Goal: Transaction & Acquisition: Purchase product/service

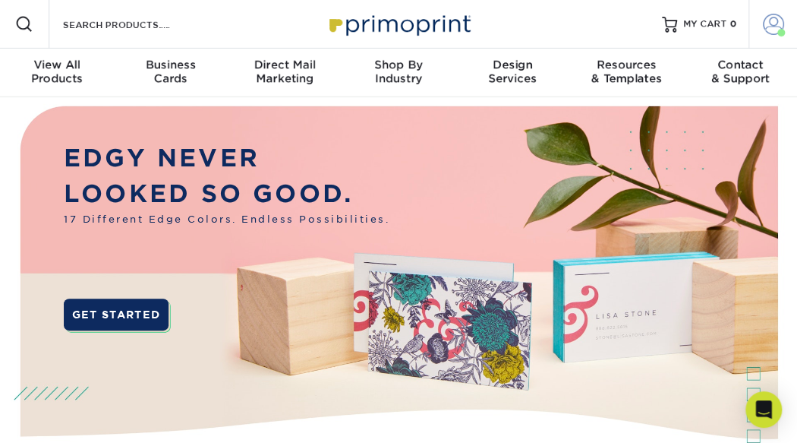
click at [769, 23] on span at bounding box center [773, 24] width 21 height 21
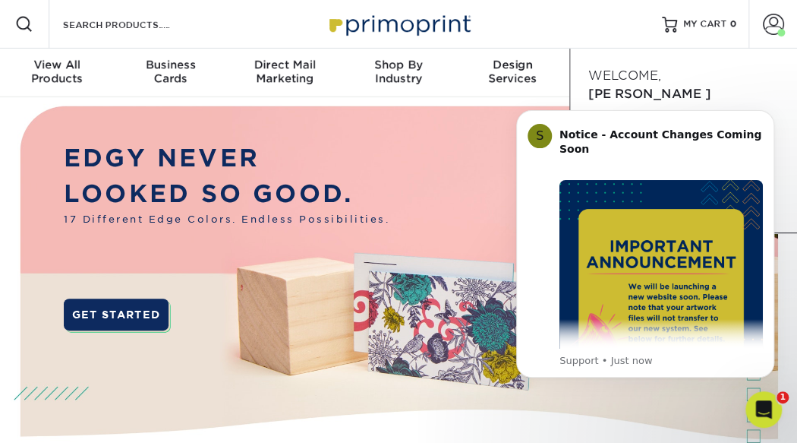
click at [592, 27] on div "Resources Menu Search Products Account Welcome, [PERSON_NAME] Account Dashboard…" at bounding box center [398, 24] width 797 height 49
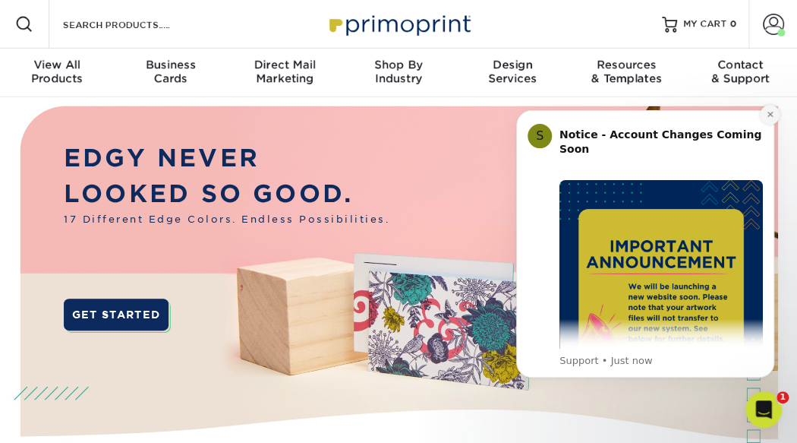
drag, startPoint x: 771, startPoint y: 112, endPoint x: 1271, endPoint y: 204, distance: 508.7
click at [771, 112] on icon "Dismiss notification" at bounding box center [770, 114] width 8 height 8
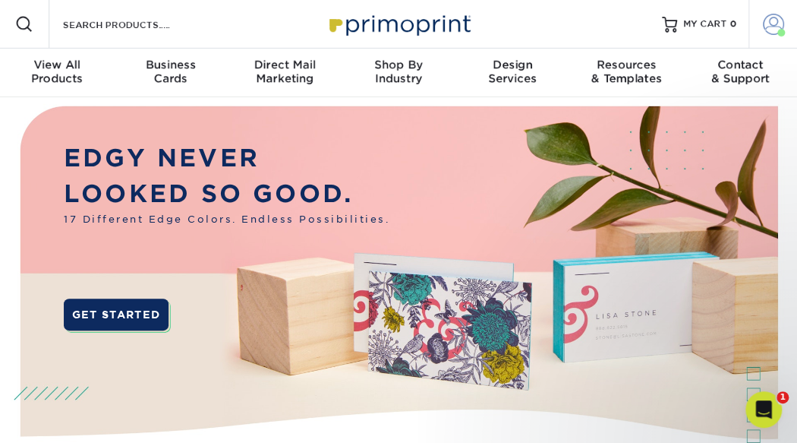
click at [771, 27] on span at bounding box center [773, 24] width 21 height 21
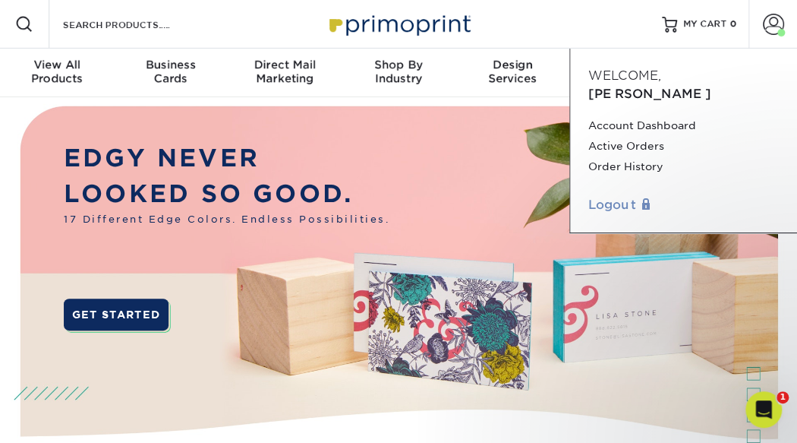
click at [620, 196] on link "Logout" at bounding box center [684, 205] width 191 height 18
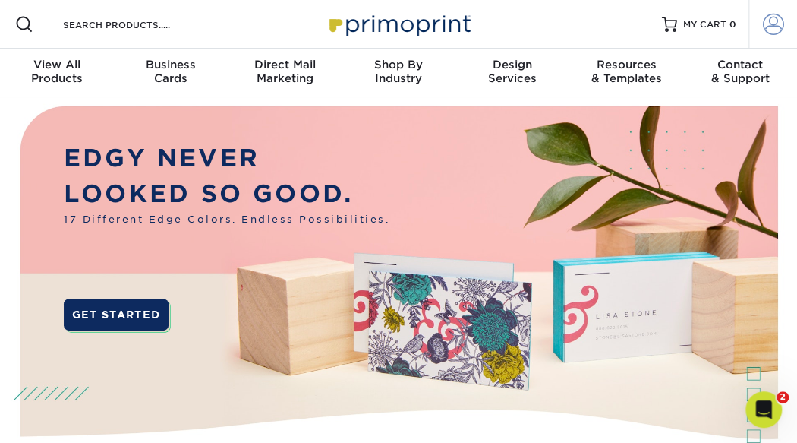
click at [772, 24] on span at bounding box center [773, 24] width 21 height 21
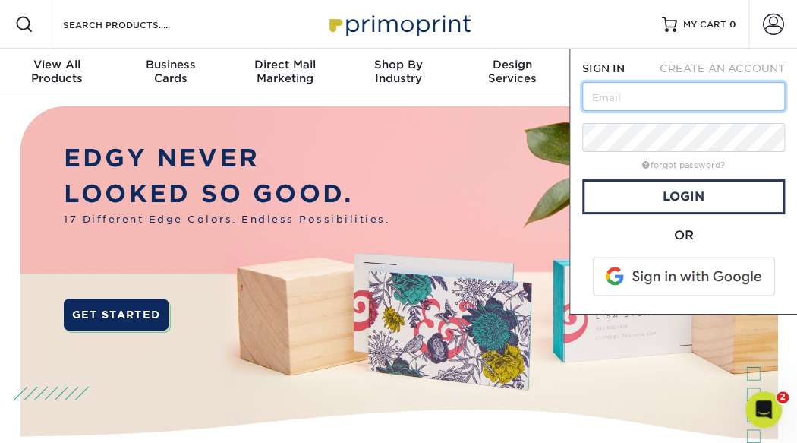
paste input "wldbranding@gmail.com"
type input "wldbranding@gmail.com"
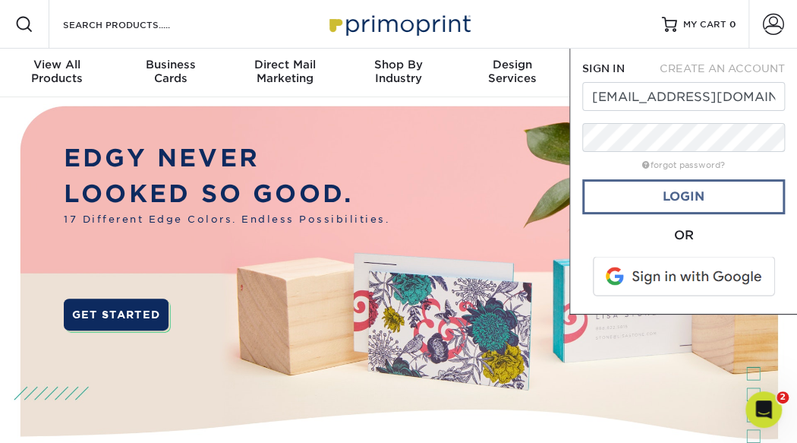
click at [668, 194] on link "Login" at bounding box center [684, 196] width 203 height 35
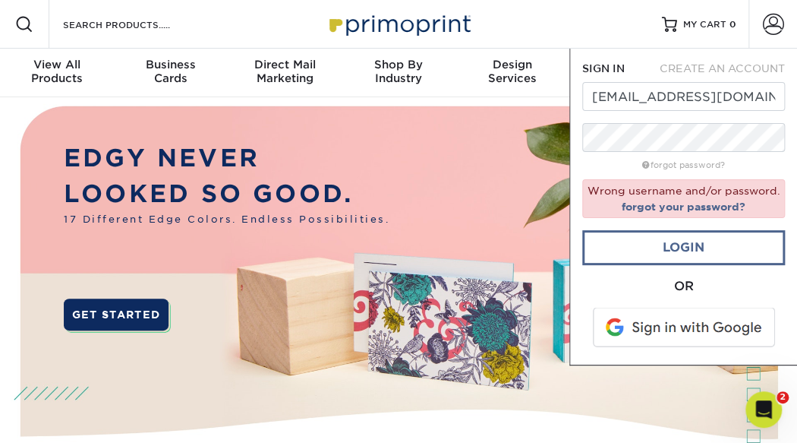
click at [677, 245] on link "Login" at bounding box center [684, 247] width 203 height 35
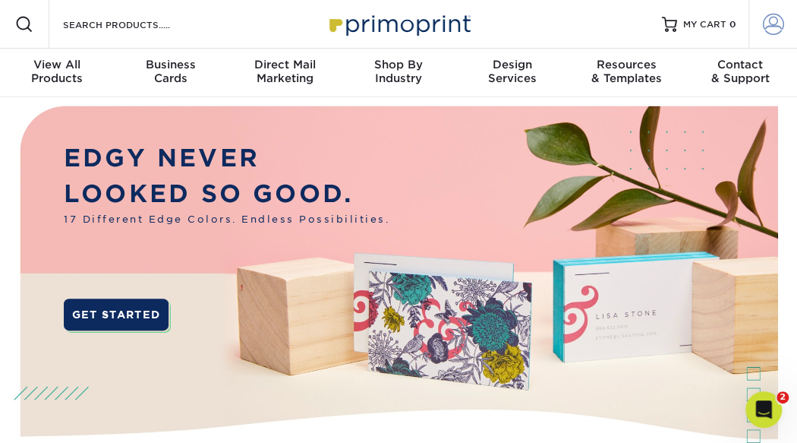
click at [766, 25] on span at bounding box center [773, 24] width 21 height 21
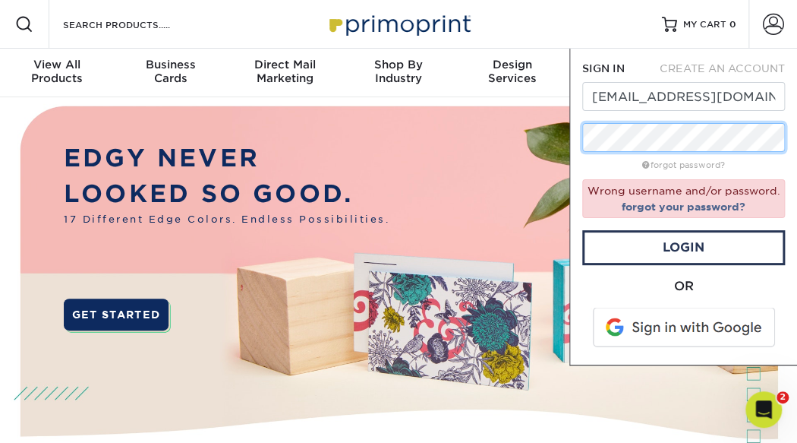
click at [571, 137] on div "SIGN IN CREATE AN ACCOUNT wldbranding@gmail.com forgot password? Wrong username…" at bounding box center [684, 207] width 228 height 317
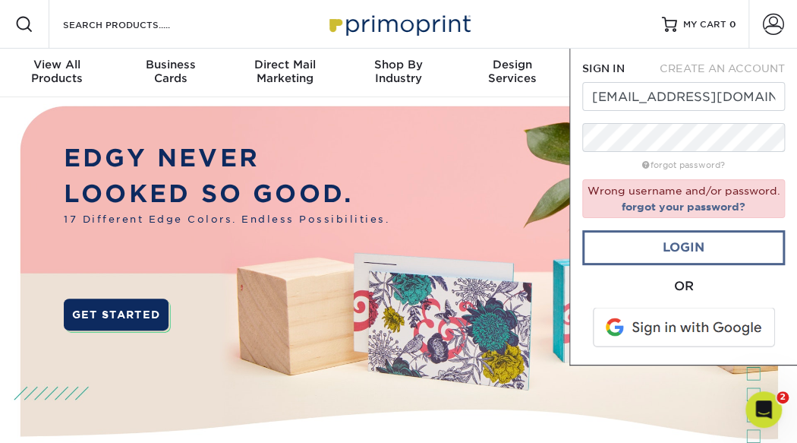
click at [632, 243] on link "Login" at bounding box center [684, 247] width 203 height 35
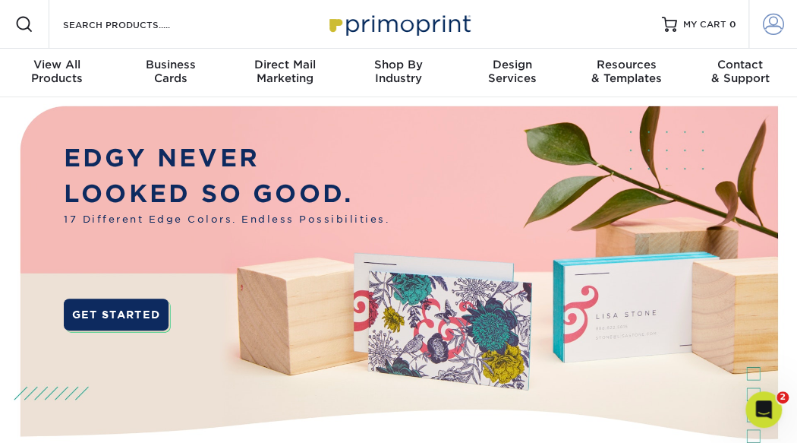
click at [772, 24] on span at bounding box center [773, 24] width 21 height 21
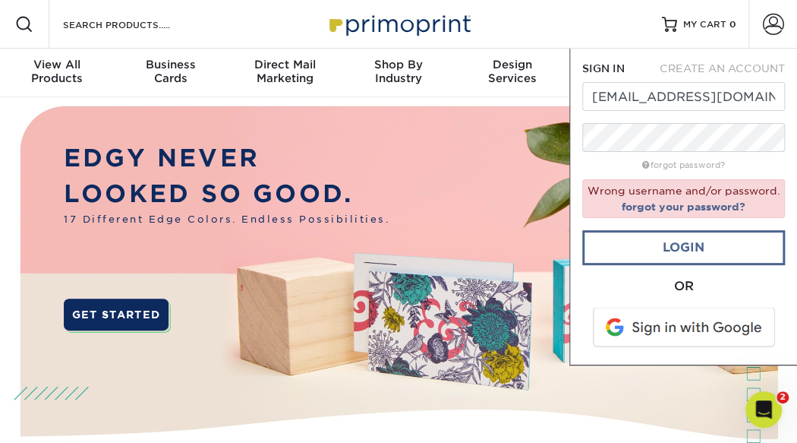
click at [660, 244] on link "Login" at bounding box center [684, 247] width 203 height 35
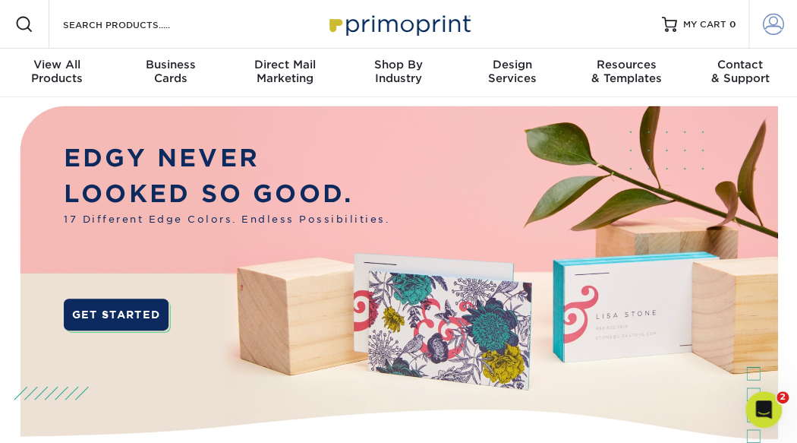
click at [774, 26] on span at bounding box center [773, 24] width 21 height 21
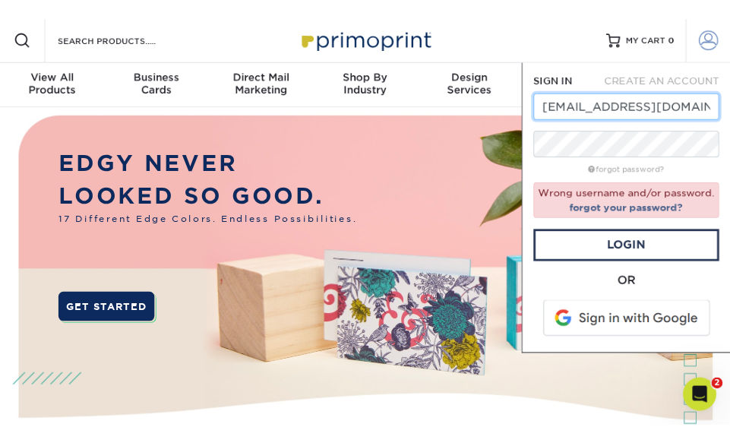
scroll to position [2, 0]
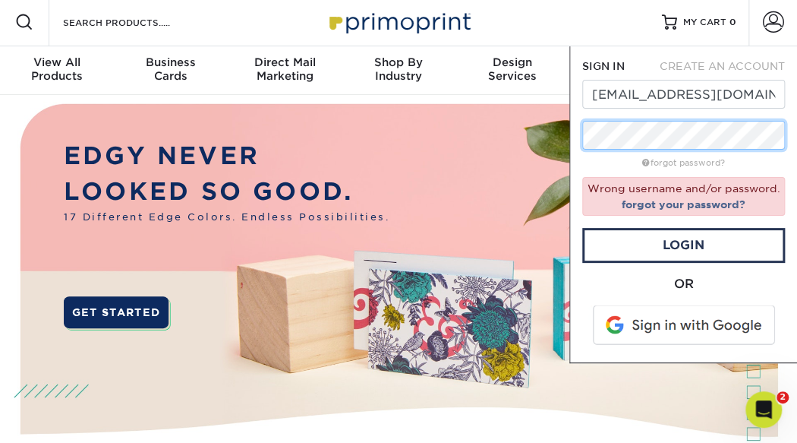
click at [576, 135] on div "SIGN IN CREATE AN ACCOUNT wldbranding@gmail.com forgot password? Wrong username…" at bounding box center [684, 204] width 228 height 317
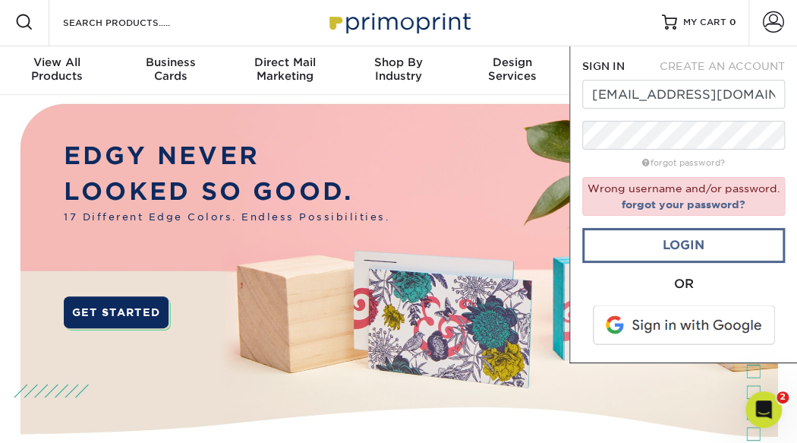
click at [646, 245] on link "Login" at bounding box center [684, 245] width 203 height 35
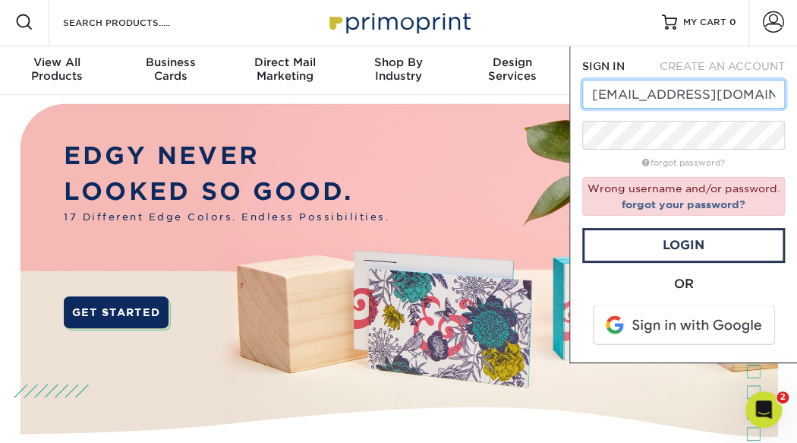
click at [750, 96] on input "wldbranding@gmail.com" at bounding box center [684, 94] width 203 height 29
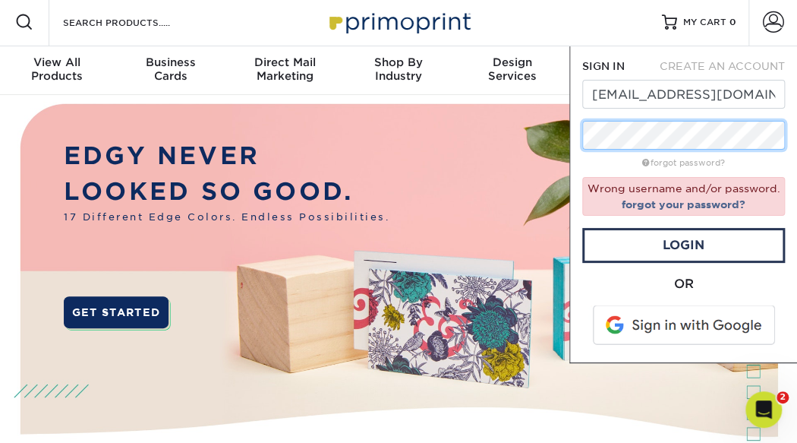
click at [575, 139] on div "SIGN IN CREATE AN ACCOUNT wldbranding@gmail.com forgot password? Wrong username…" at bounding box center [684, 204] width 228 height 317
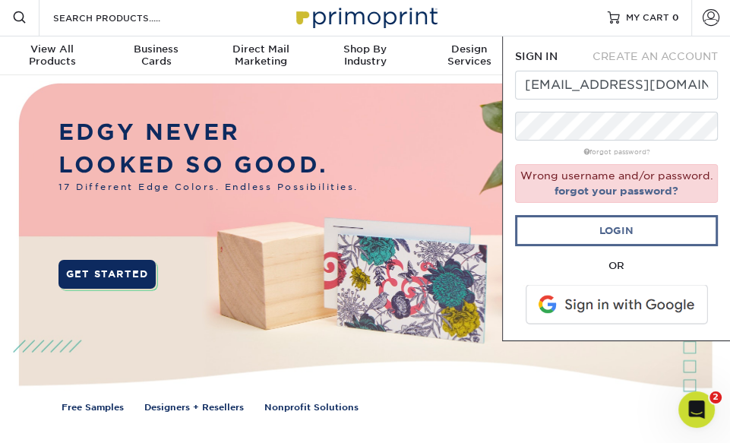
click at [582, 230] on link "Login" at bounding box center [616, 230] width 203 height 31
click at [602, 227] on link "Login" at bounding box center [616, 230] width 203 height 31
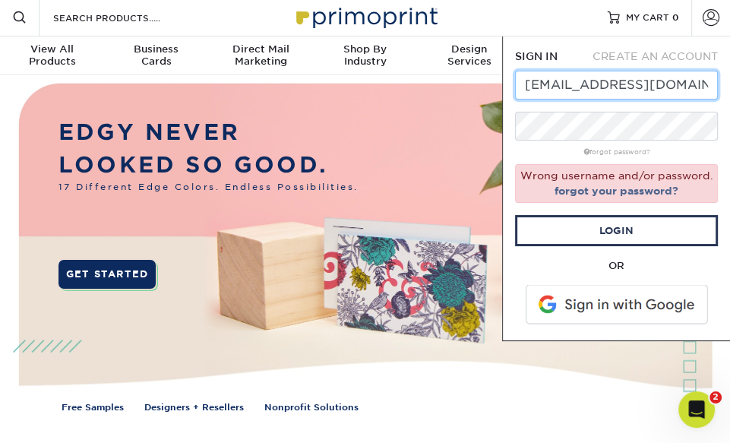
drag, startPoint x: 683, startPoint y: 84, endPoint x: 526, endPoint y: 84, distance: 157.2
click at [526, 84] on input "wldbranding@gmail.com" at bounding box center [616, 85] width 203 height 29
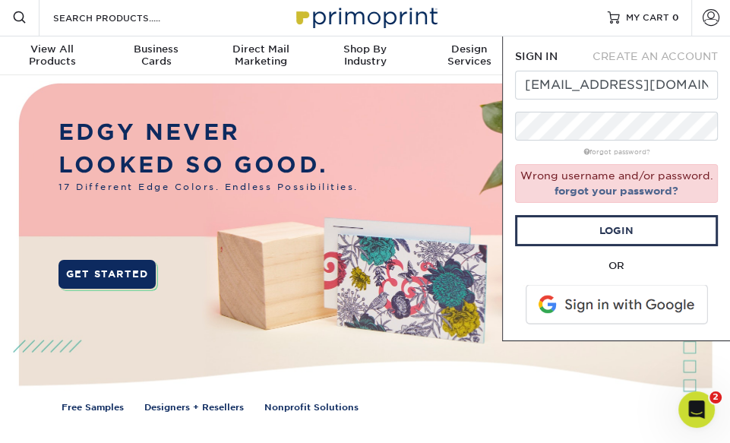
click at [510, 8] on div "Resources Menu Search Products Account SIGN IN CREATE AN ACCOUNT wldbranding@gm…" at bounding box center [365, 17] width 730 height 39
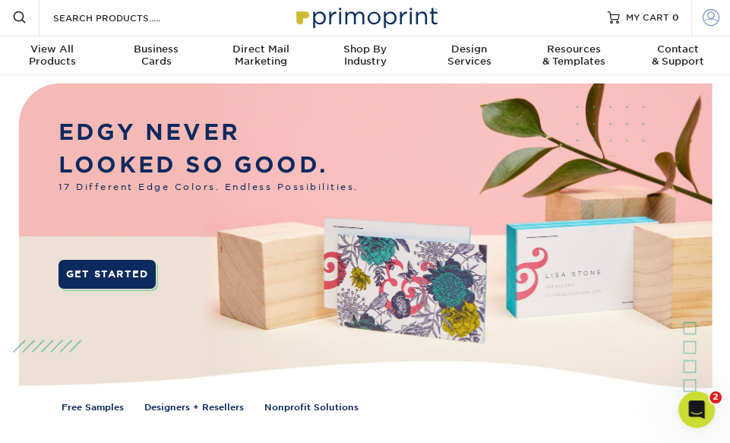
click at [710, 12] on span at bounding box center [711, 16] width 17 height 17
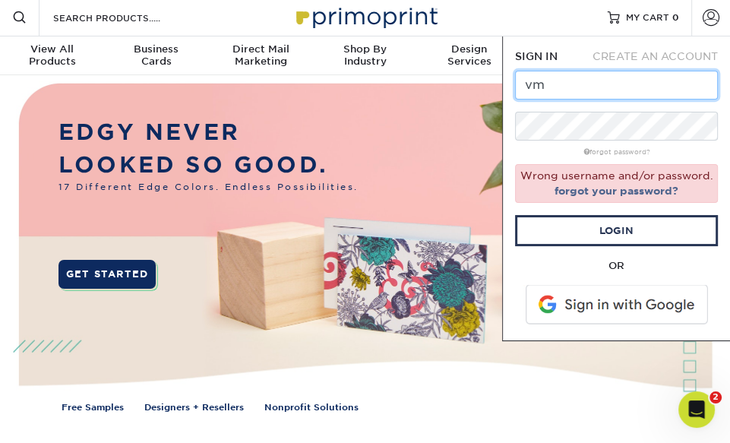
type input "vmi"
type input "vmi@comcast.net"
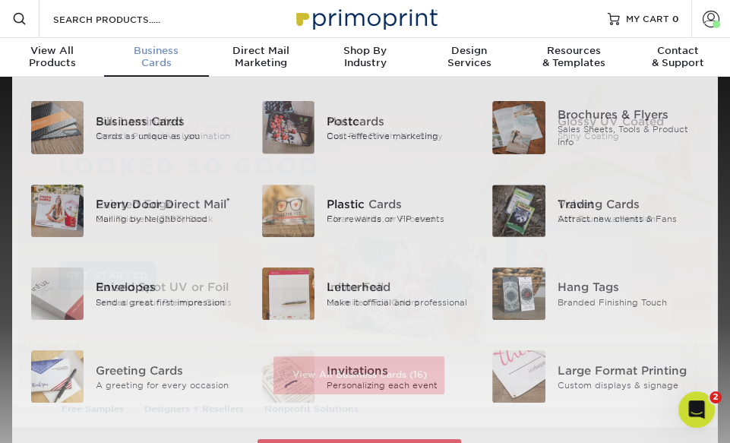
scroll to position [0, 0]
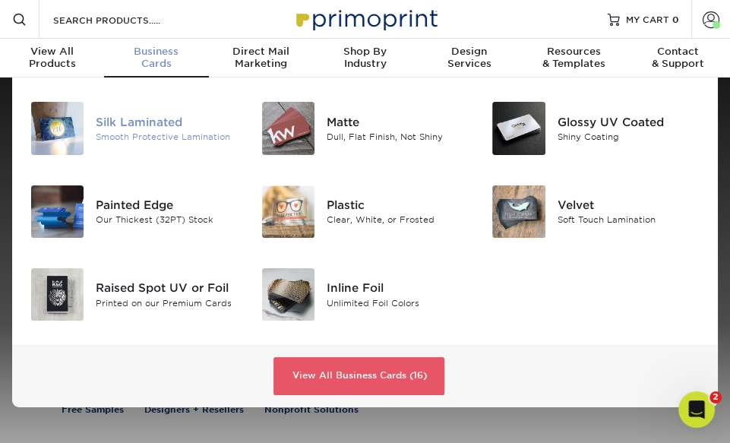
click at [154, 124] on div "Silk Laminated" at bounding box center [167, 122] width 142 height 17
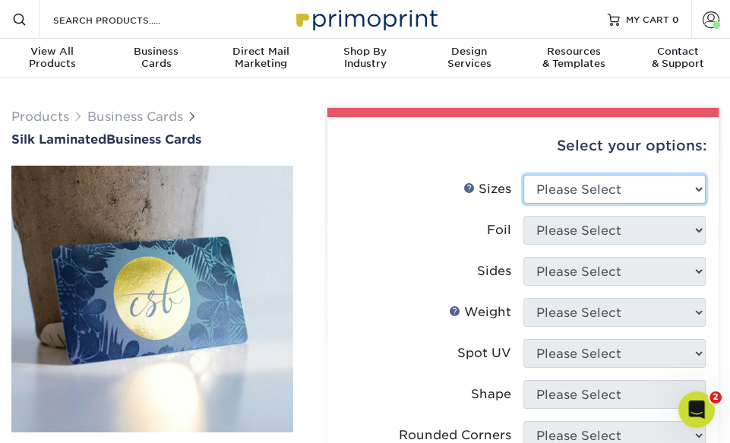
select select "2.00x3.50"
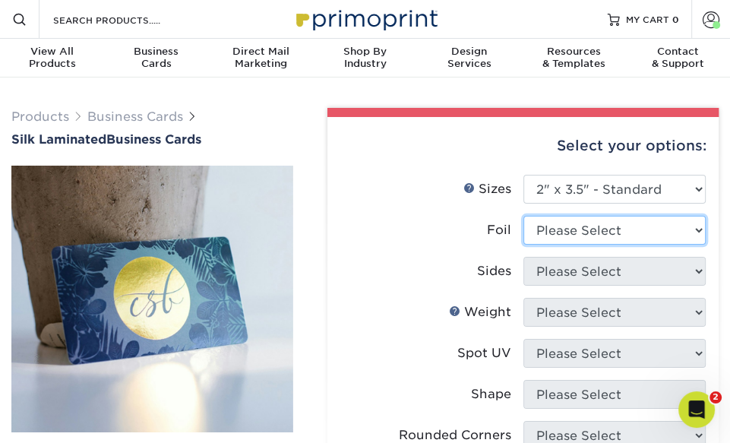
select select "1"
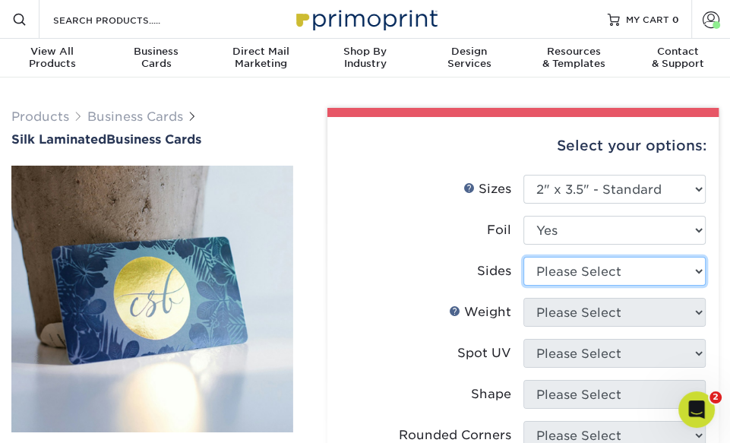
select select "a75ac2f1-9911-48d6-841d-245b5ac08f27"
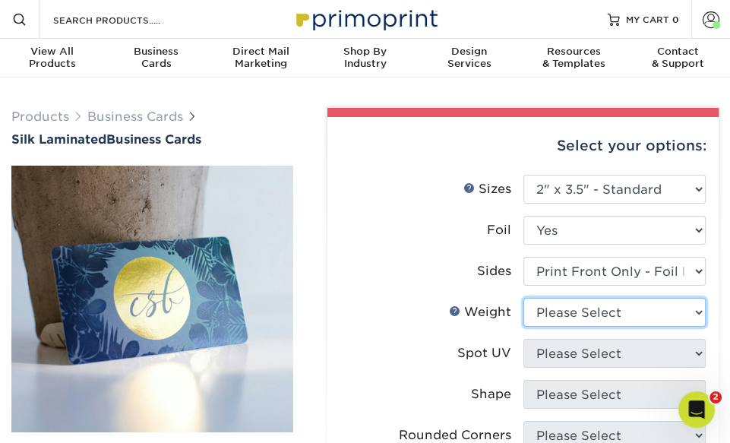
select select "16PT"
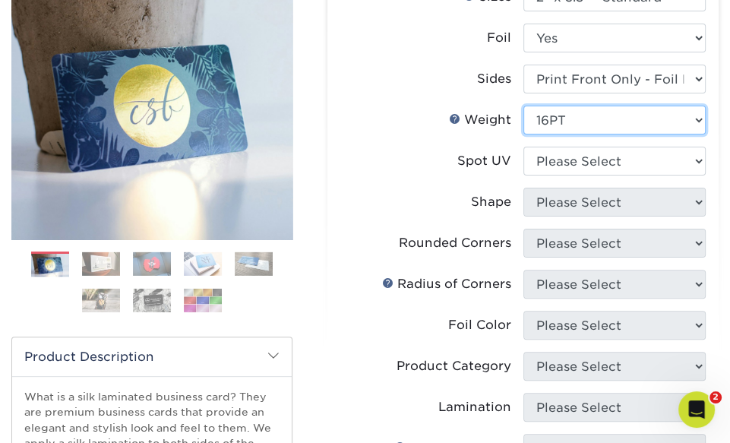
scroll to position [210, 0]
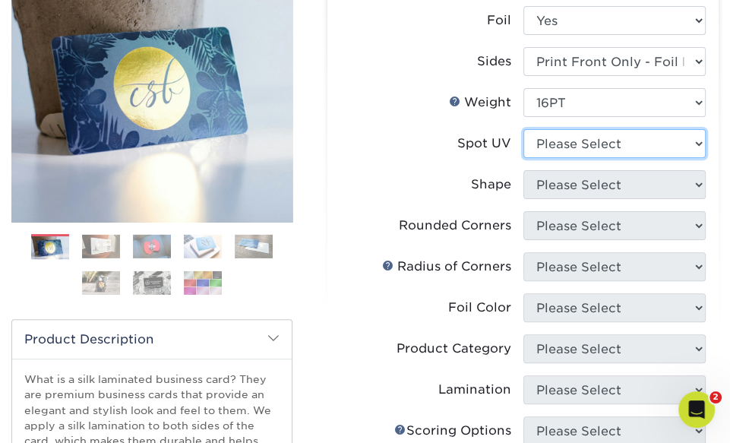
select select "3"
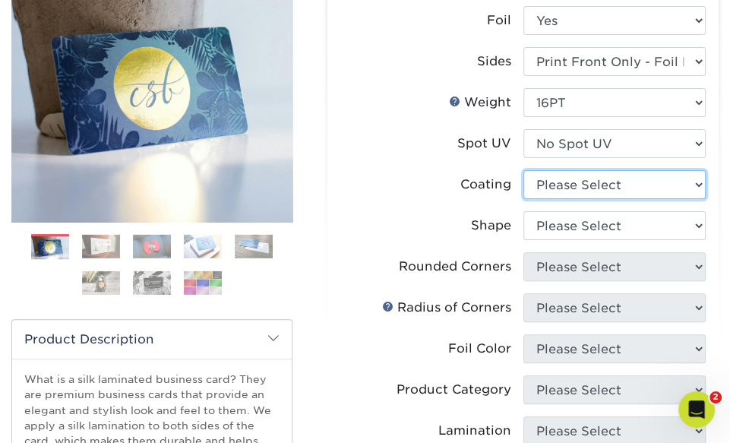
select select "3e7618de-abca-4bda-9f97-8b9129e913d8"
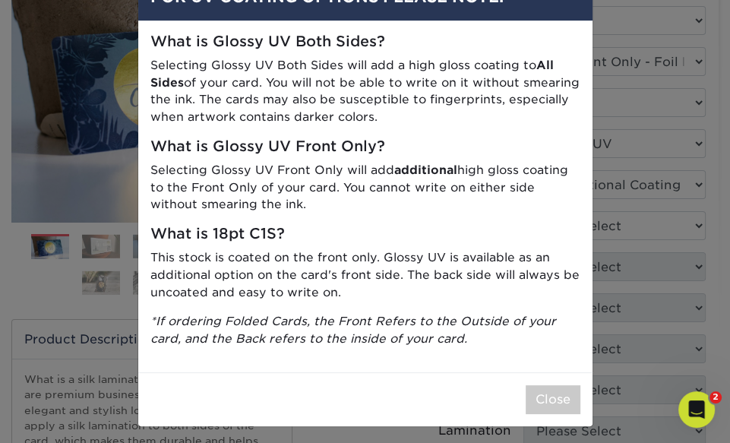
scroll to position [47, 0]
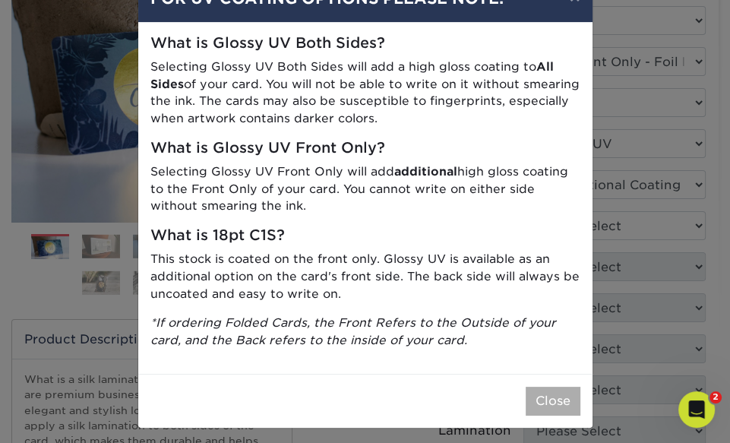
click at [550, 391] on button "Close" at bounding box center [553, 401] width 55 height 29
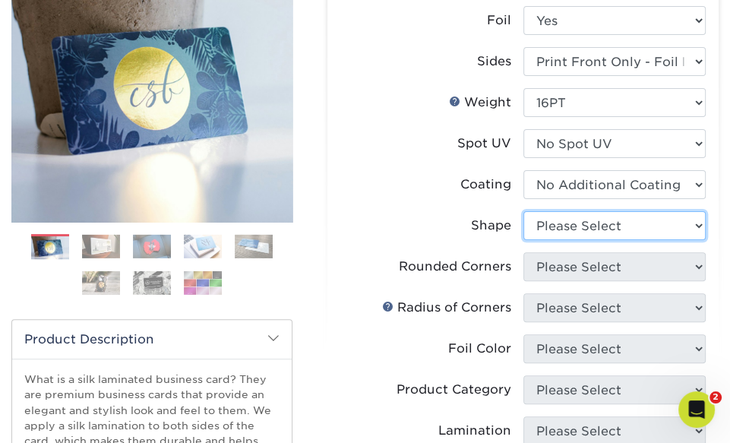
select select "standard"
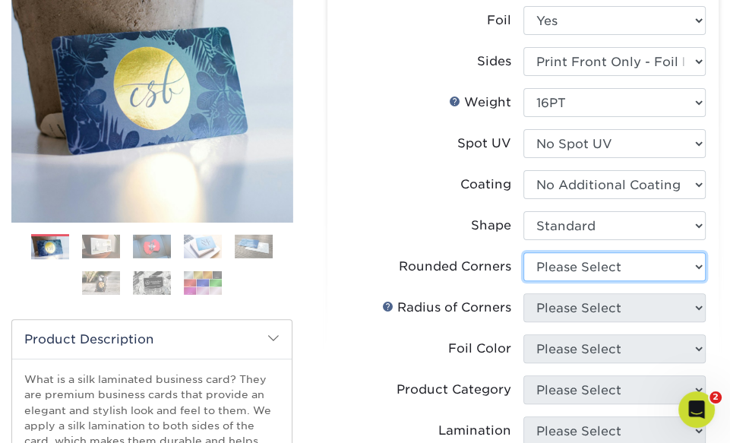
select select "0"
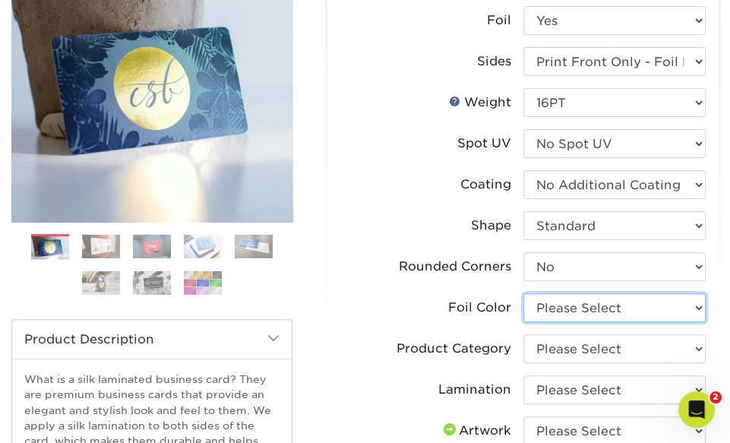
select select "acffa4a5-22f9-4585-ba3f-0adaa54b8c85"
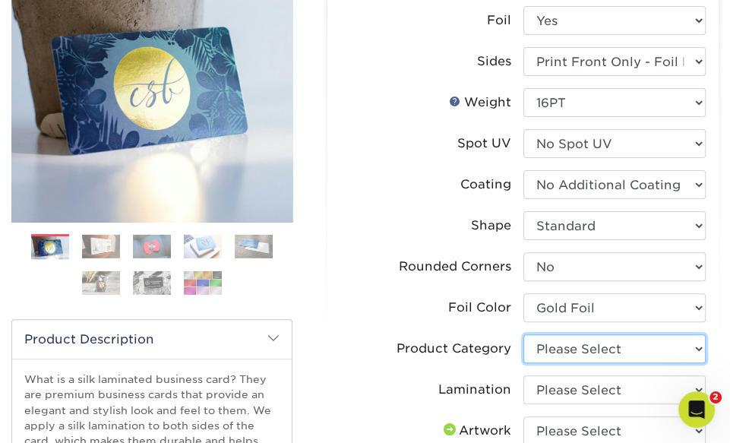
select select "3b5148f1-0588-4f88-a218-97bcfdce65c1"
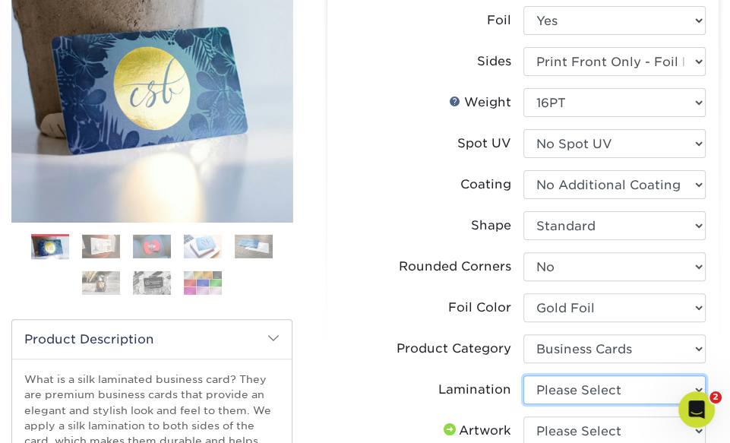
select select "ccacb42f-45f7-42d3-bbd3-7c8421cf37f0"
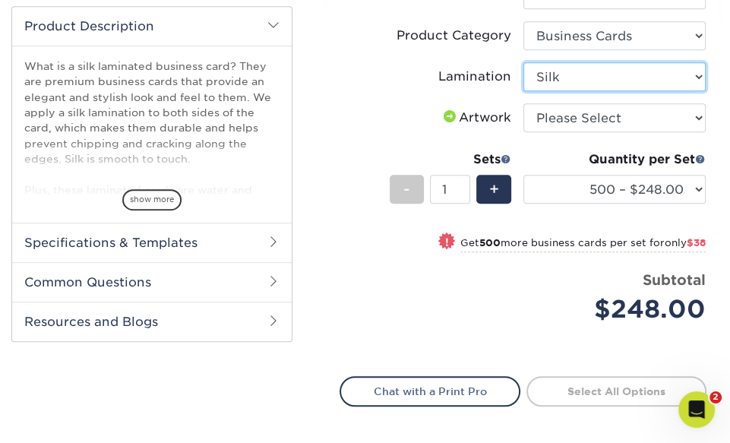
scroll to position [524, 0]
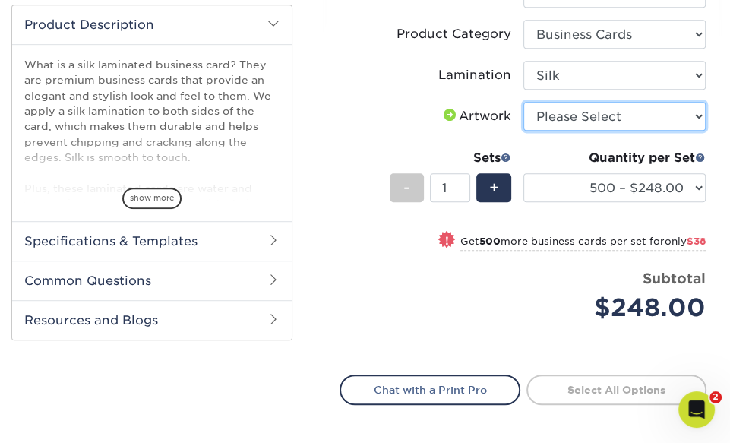
select select "upload"
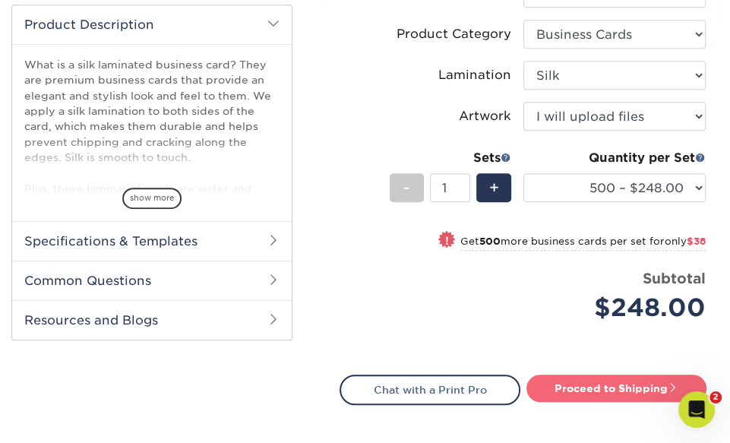
click at [565, 382] on link "Proceed to Shipping" at bounding box center [616, 387] width 180 height 27
type input "Set 1"
select select "dbf0b7df-1922-4b21-bded-aa8d2ef5000d"
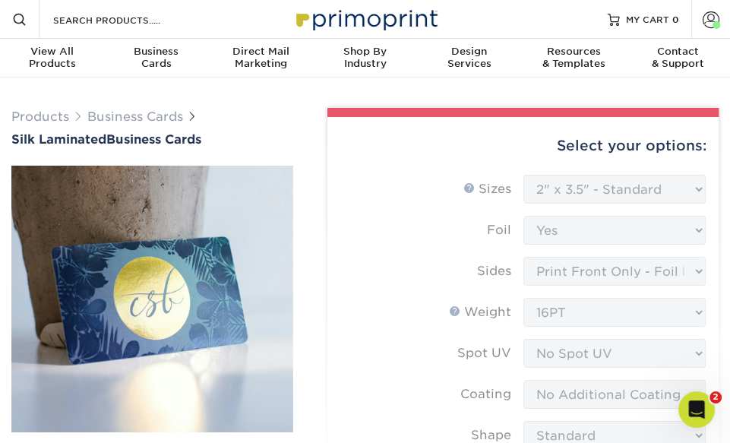
scroll to position [0, 0]
